Goal: Task Accomplishment & Management: Manage account settings

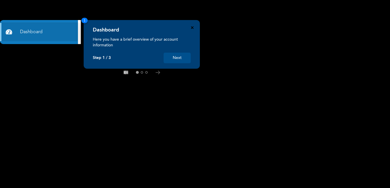
click at [193, 27] on icon "Close" at bounding box center [192, 27] width 3 height 3
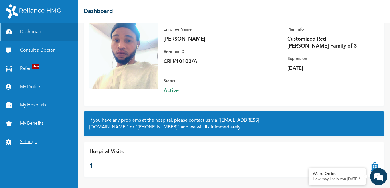
click at [23, 141] on link "Settings" at bounding box center [39, 142] width 78 height 18
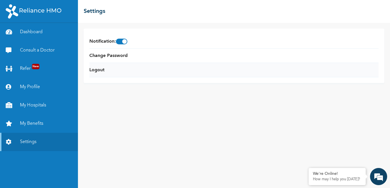
click at [108, 68] on li "Logout" at bounding box center [233, 70] width 289 height 14
click at [100, 69] on link "Logout" at bounding box center [96, 70] width 15 height 7
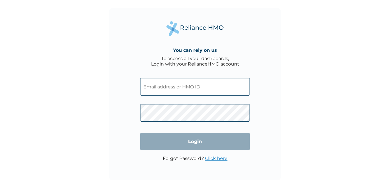
click at [167, 87] on input "text" at bounding box center [195, 86] width 110 height 17
type input "c"
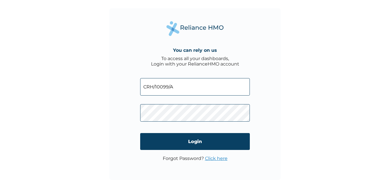
type input "CRH/10099/A"
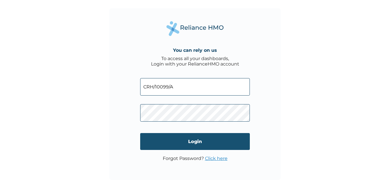
click at [198, 141] on input "Login" at bounding box center [195, 141] width 110 height 17
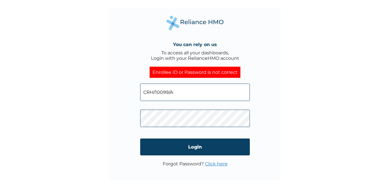
click at [217, 162] on link "Click here" at bounding box center [216, 163] width 23 height 5
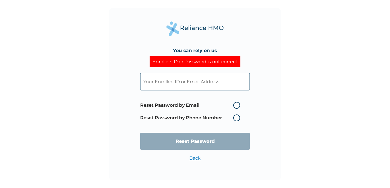
click at [237, 118] on label "Reset Password by Phone Number" at bounding box center [191, 117] width 103 height 7
click at [235, 117] on label "Reset Password by Phone Number" at bounding box center [191, 117] width 103 height 7
click at [161, 80] on input "text" at bounding box center [195, 81] width 110 height 17
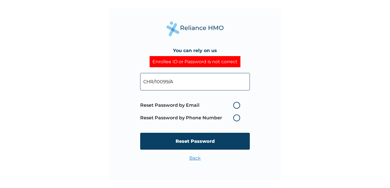
type input "CHR/10099/A"
click at [236, 117] on label "Reset Password by Phone Number" at bounding box center [191, 117] width 103 height 7
click at [237, 118] on label "Reset Password by Phone Number" at bounding box center [191, 117] width 103 height 7
click at [236, 105] on label "Reset Password by Email" at bounding box center [191, 105] width 103 height 7
click at [235, 105] on input "Reset Password by Email" at bounding box center [229, 105] width 9 height 9
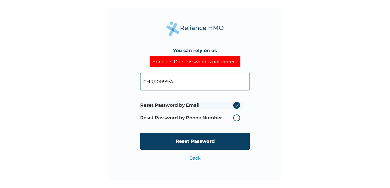
radio input "true"
click at [236, 105] on label "Reset Password by Email" at bounding box center [191, 105] width 103 height 7
click at [235, 105] on input "Reset Password by Email" at bounding box center [229, 105] width 9 height 9
click at [236, 105] on label "Reset Password by Email" at bounding box center [191, 105] width 103 height 7
click at [235, 105] on input "Reset Password by Email" at bounding box center [229, 105] width 9 height 9
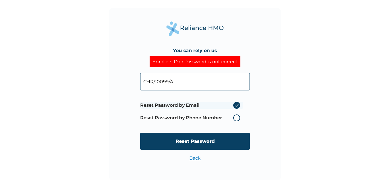
click at [237, 116] on label "Reset Password by Phone Number" at bounding box center [191, 117] width 103 height 7
click at [236, 115] on label "Reset Password by Phone Number" at bounding box center [191, 117] width 103 height 7
click at [236, 118] on label "Reset Password by Phone Number" at bounding box center [191, 117] width 103 height 7
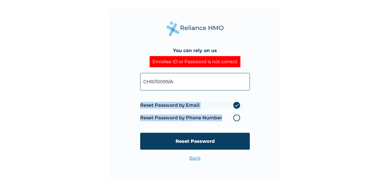
click at [236, 118] on label "Reset Password by Phone Number" at bounding box center [191, 117] width 103 height 7
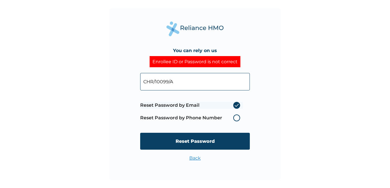
click at [153, 80] on input "CHR/10099/A" at bounding box center [195, 81] width 110 height 17
type input "CRH/10099/A"
click at [235, 118] on label "Reset Password by Phone Number" at bounding box center [191, 117] width 103 height 7
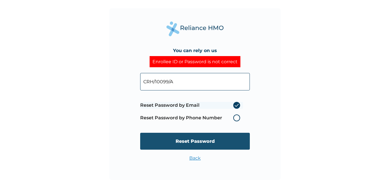
click at [195, 142] on input "Reset Password" at bounding box center [195, 141] width 110 height 17
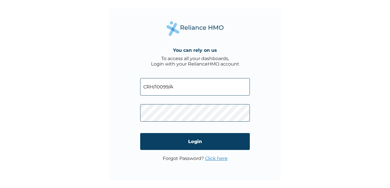
click at [184, 89] on input "CRH/10099/A" at bounding box center [195, 86] width 110 height 17
type input "CRH/10099/A"
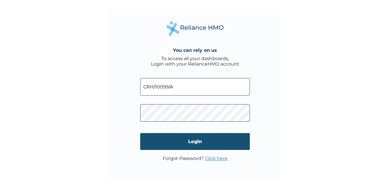
click at [187, 142] on input "Login" at bounding box center [195, 141] width 110 height 17
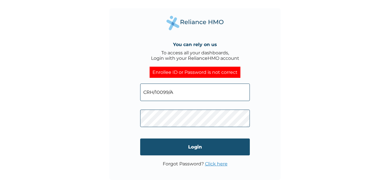
click at [186, 143] on input "Login" at bounding box center [195, 146] width 110 height 17
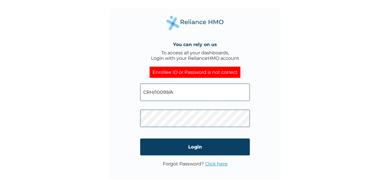
click at [214, 163] on link "Click here" at bounding box center [216, 163] width 23 height 5
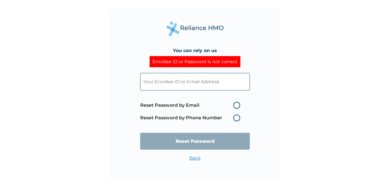
click at [158, 84] on input "text" at bounding box center [195, 81] width 110 height 17
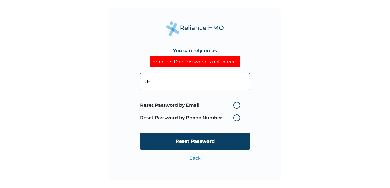
type input "R"
type input "CRH/10099/A"
click at [239, 117] on label "Reset Password by Phone Number" at bounding box center [191, 117] width 103 height 7
click at [237, 118] on label "Reset Password by Phone Number" at bounding box center [191, 117] width 103 height 7
click at [237, 105] on label "Reset Password by Email" at bounding box center [191, 105] width 103 height 7
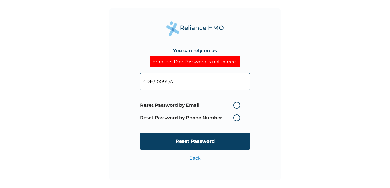
click at [235, 105] on input "Reset Password by Email" at bounding box center [229, 105] width 9 height 9
radio input "true"
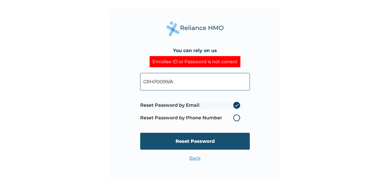
click at [191, 139] on input "Reset Password" at bounding box center [195, 141] width 110 height 17
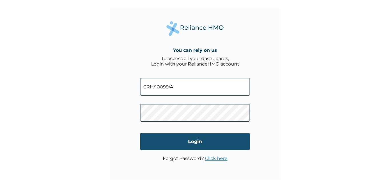
click at [178, 138] on input "Login" at bounding box center [195, 141] width 110 height 17
